Goal: Find specific page/section: Find specific page/section

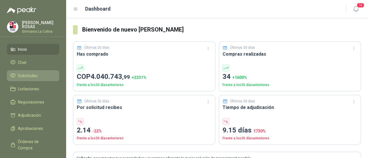
click at [17, 75] on li "Solicitudes" at bounding box center [32, 76] width 45 height 6
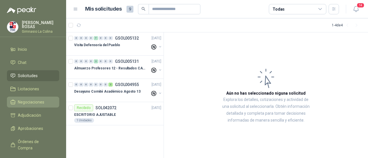
click at [39, 101] on span "Negociaciones" at bounding box center [31, 102] width 26 height 6
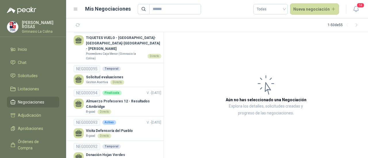
scroll to position [74, 0]
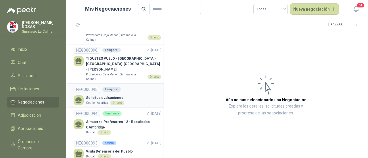
click at [107, 95] on p "Solicitud evaluaciones" at bounding box center [105, 97] width 38 height 5
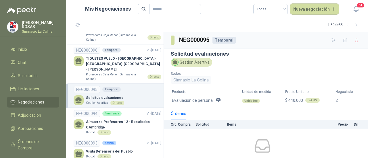
click at [199, 103] on span "Evaluación de personal" at bounding box center [193, 100] width 42 height 6
click at [246, 101] on div "Unidades" at bounding box center [251, 101] width 18 height 5
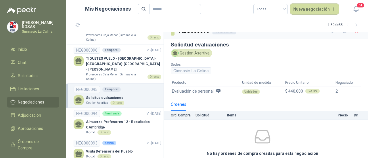
scroll to position [6, 0]
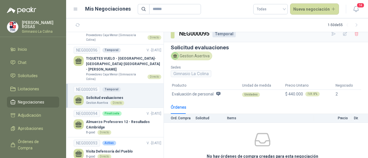
click at [218, 93] on icon at bounding box center [218, 94] width 4 height 4
click at [214, 104] on div "Órdenes" at bounding box center [266, 107] width 190 height 13
